Goal: Download file/media

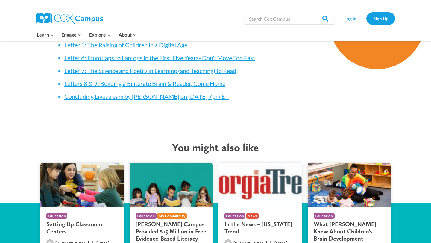
scroll to position [920, 0]
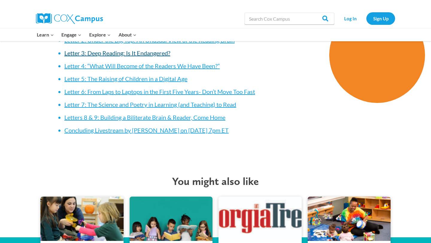
click at [136, 52] on link "Letter 3: Deep Reading: Is It Endangered?" at bounding box center [117, 52] width 106 height 7
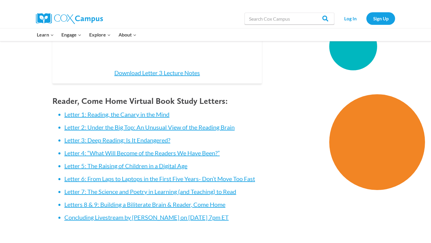
scroll to position [833, 0]
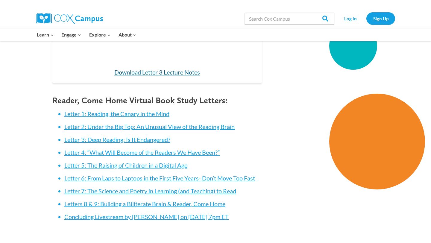
click at [117, 75] on link "Download Letter 3 Lecture Notes" at bounding box center [157, 72] width 86 height 7
